Goal: Task Accomplishment & Management: Use online tool/utility

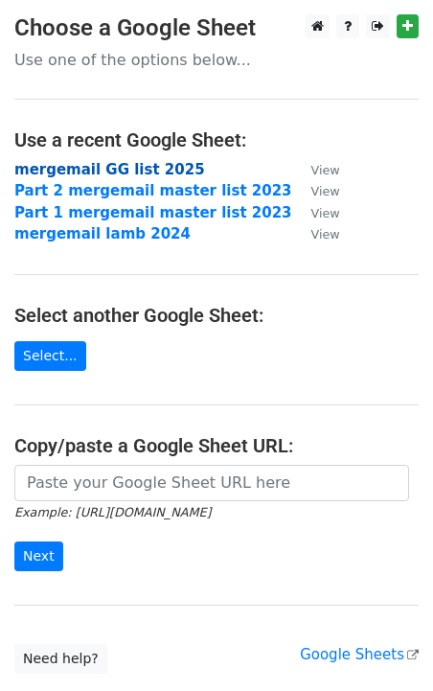
click at [140, 173] on strong "mergemail GG list 2025" at bounding box center [109, 169] width 191 height 17
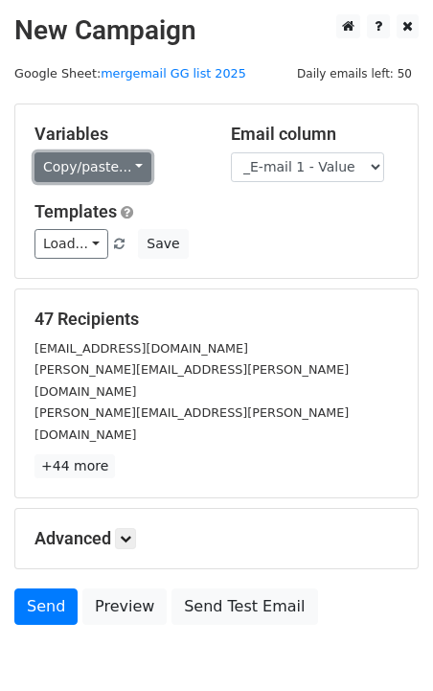
click at [133, 164] on link "Copy/paste..." at bounding box center [92, 167] width 117 height 30
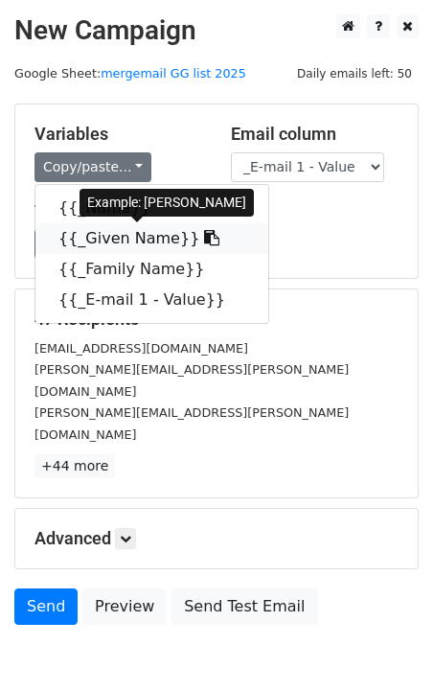
click at [149, 241] on link "{{_Given Name}}" at bounding box center [151, 238] width 233 height 31
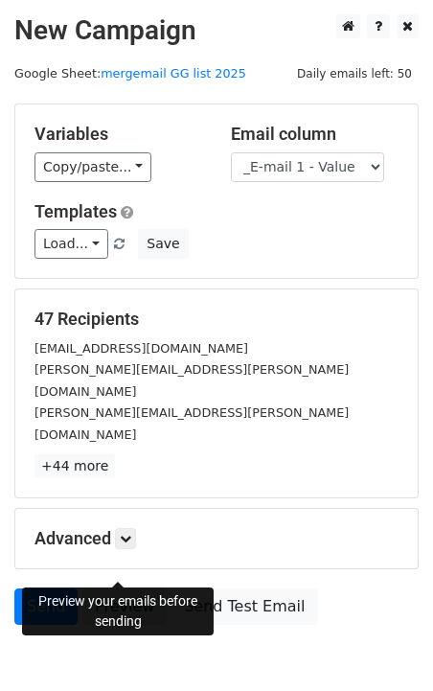
click at [128, 588] on link "Preview" at bounding box center [124, 606] width 84 height 36
click at [111, 588] on link "Preview" at bounding box center [124, 606] width 84 height 36
click at [123, 588] on link "Preview" at bounding box center [124, 606] width 84 height 36
